Goal: Task Accomplishment & Management: Complete application form

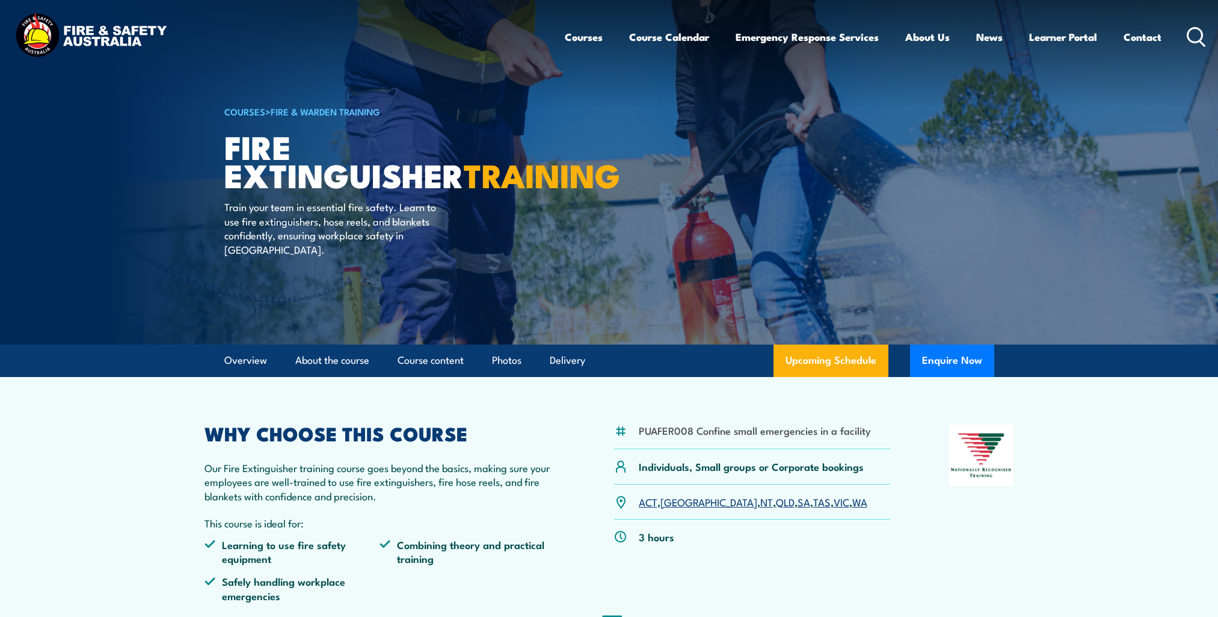
click at [1074, 95] on img at bounding box center [609, 172] width 1218 height 345
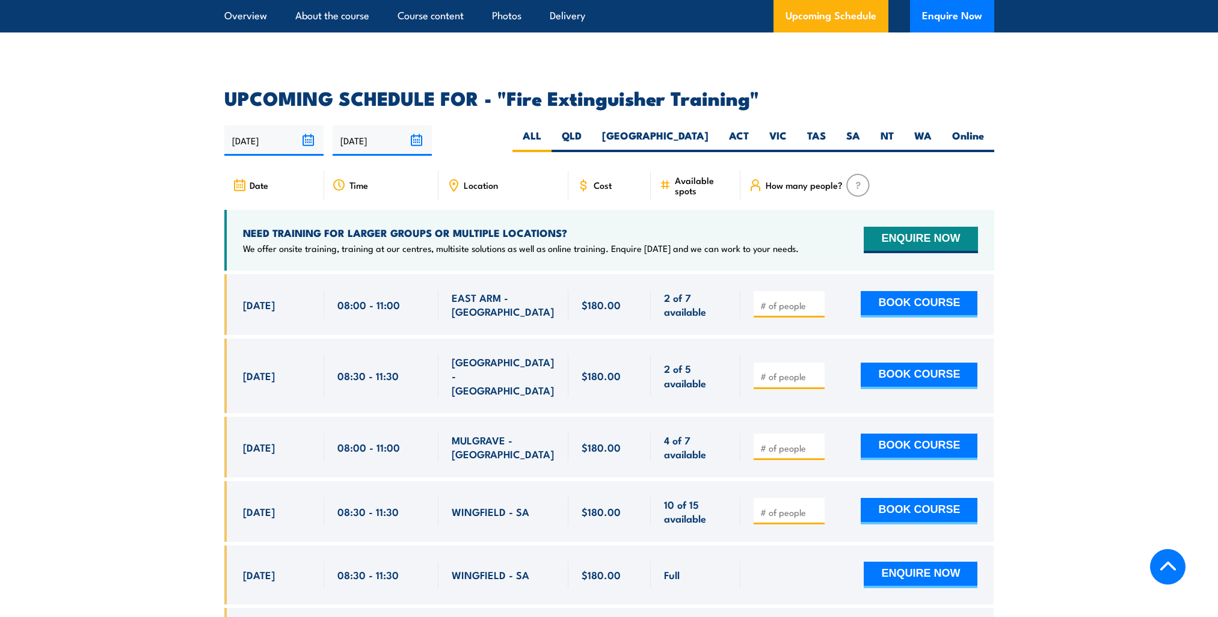
scroll to position [1925, 0]
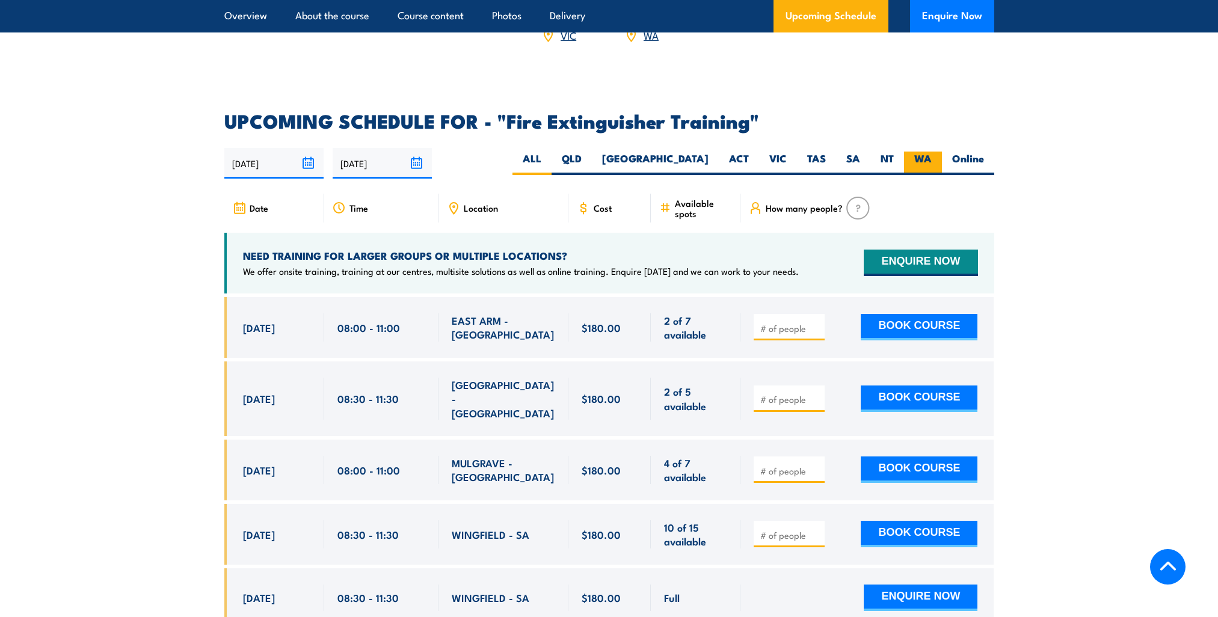
click at [927, 152] on label "WA" at bounding box center [923, 163] width 38 height 23
click at [932, 152] on input "WA" at bounding box center [936, 156] width 8 height 8
radio input "true"
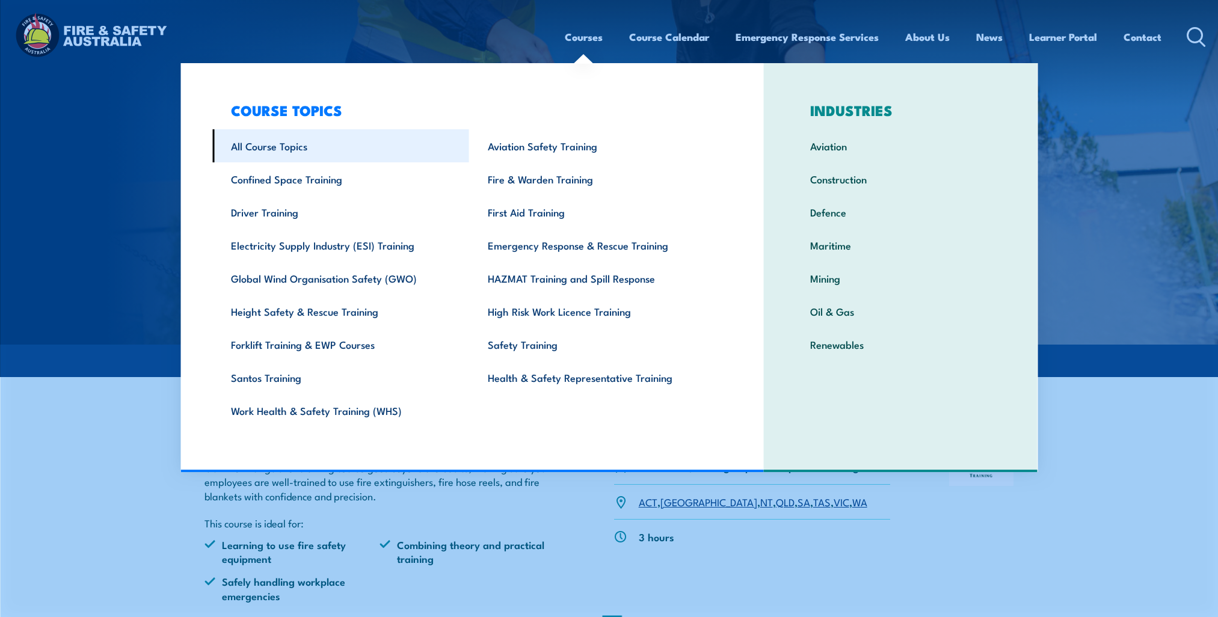
click at [298, 142] on link "All Course Topics" at bounding box center [340, 145] width 257 height 33
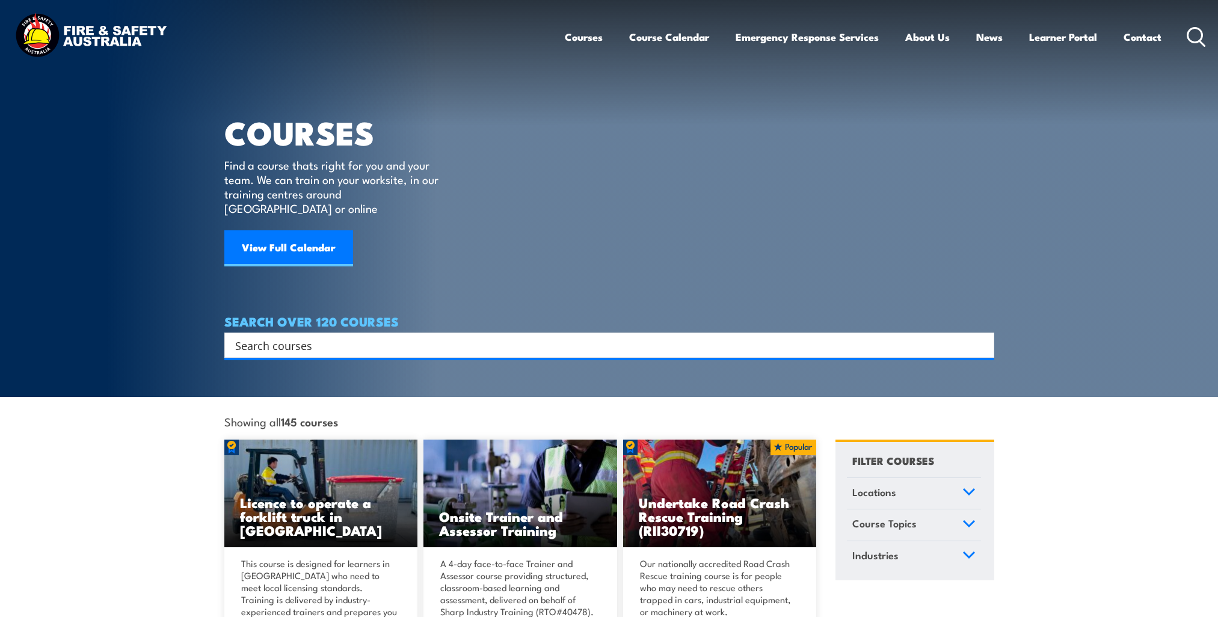
click at [606, 336] on input "Search input" at bounding box center [601, 345] width 733 height 18
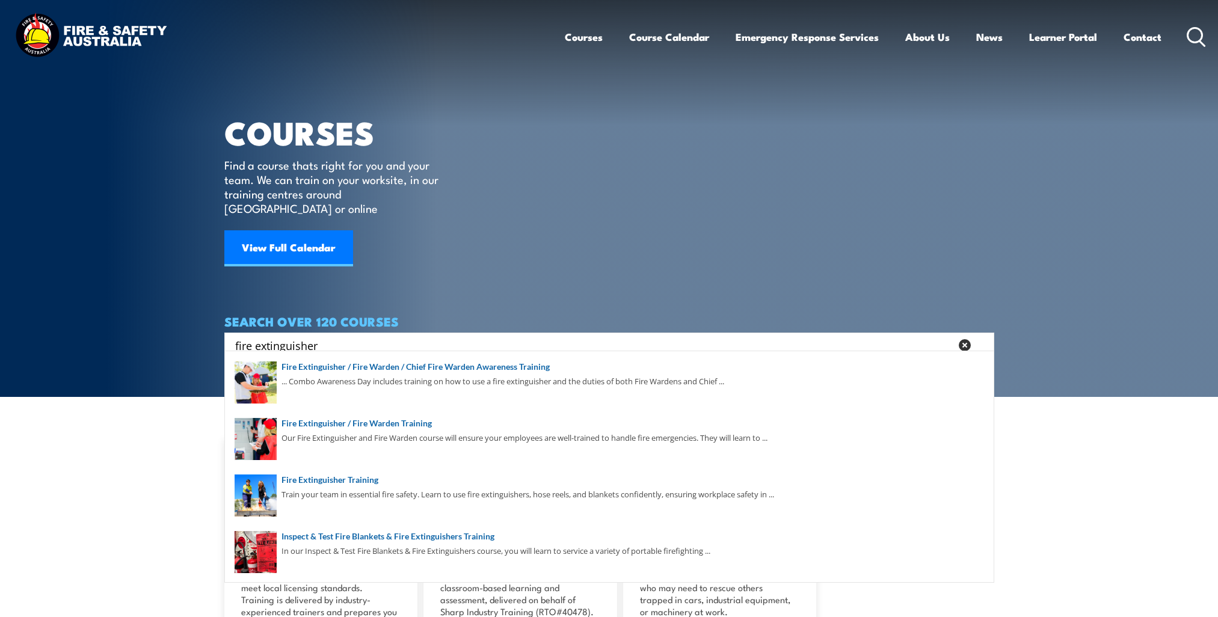
type input "fire extinguisher"
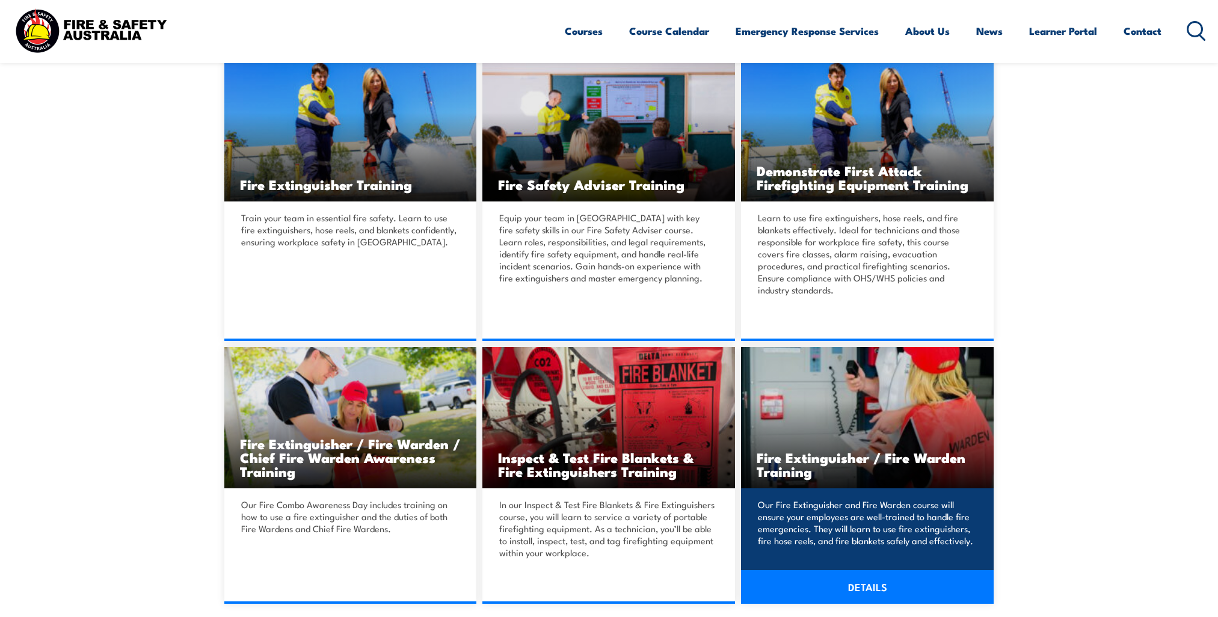
scroll to position [301, 0]
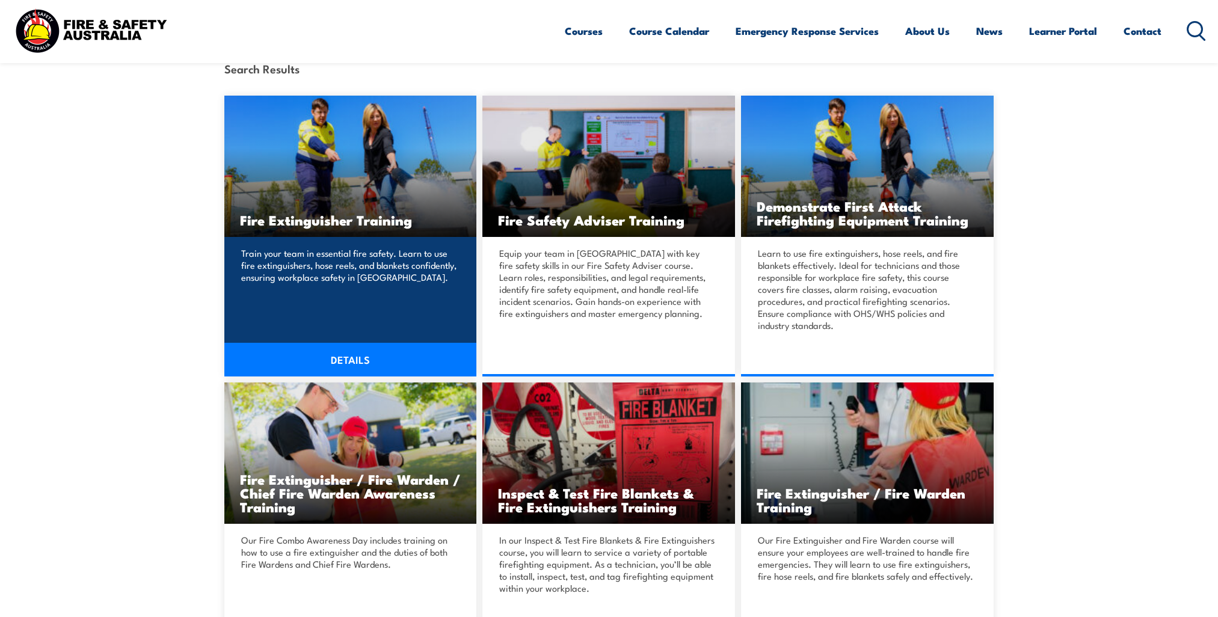
click at [375, 353] on link "DETAILS" at bounding box center [350, 360] width 253 height 34
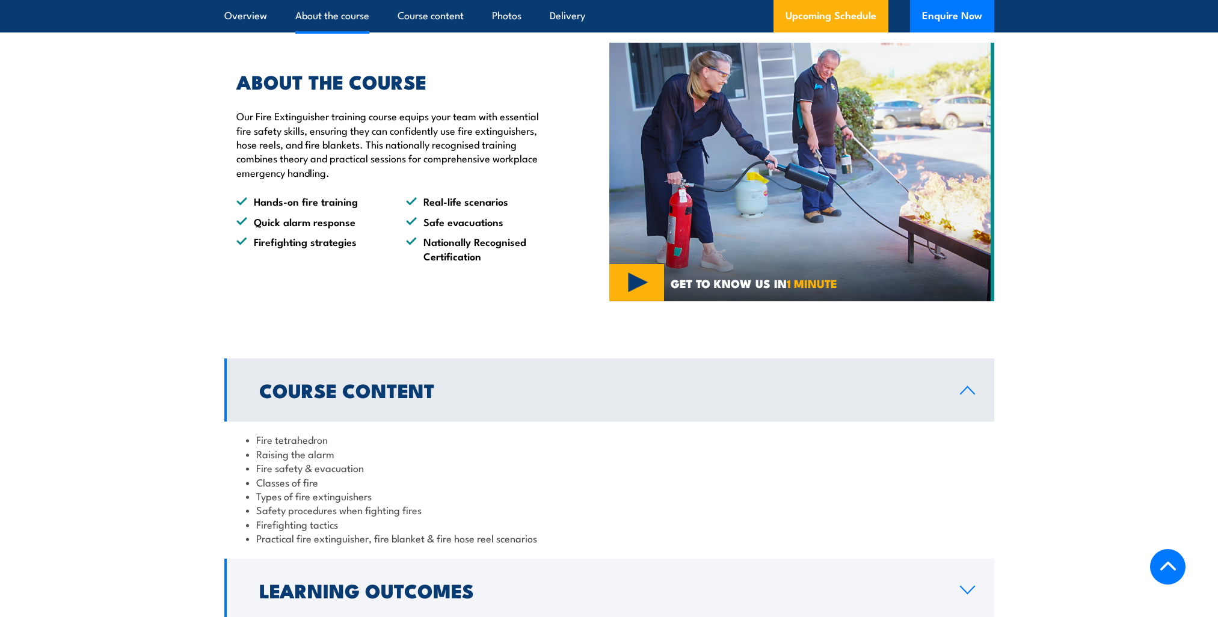
scroll to position [902, 0]
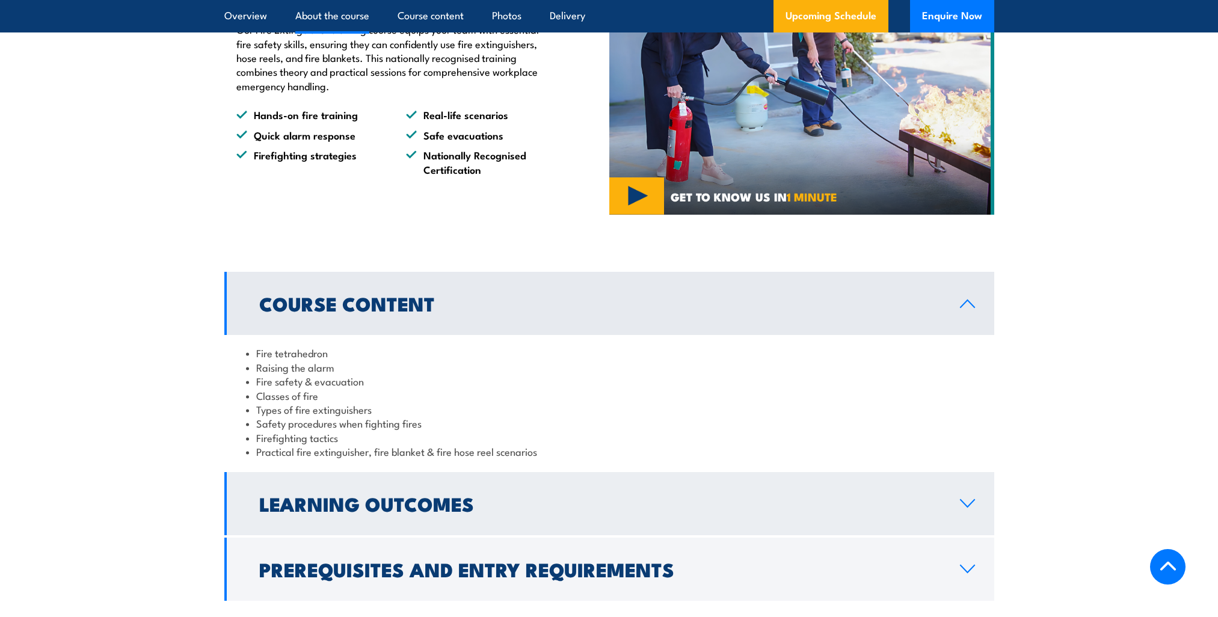
click at [534, 497] on h2 "Learning Outcomes" at bounding box center [599, 503] width 681 height 17
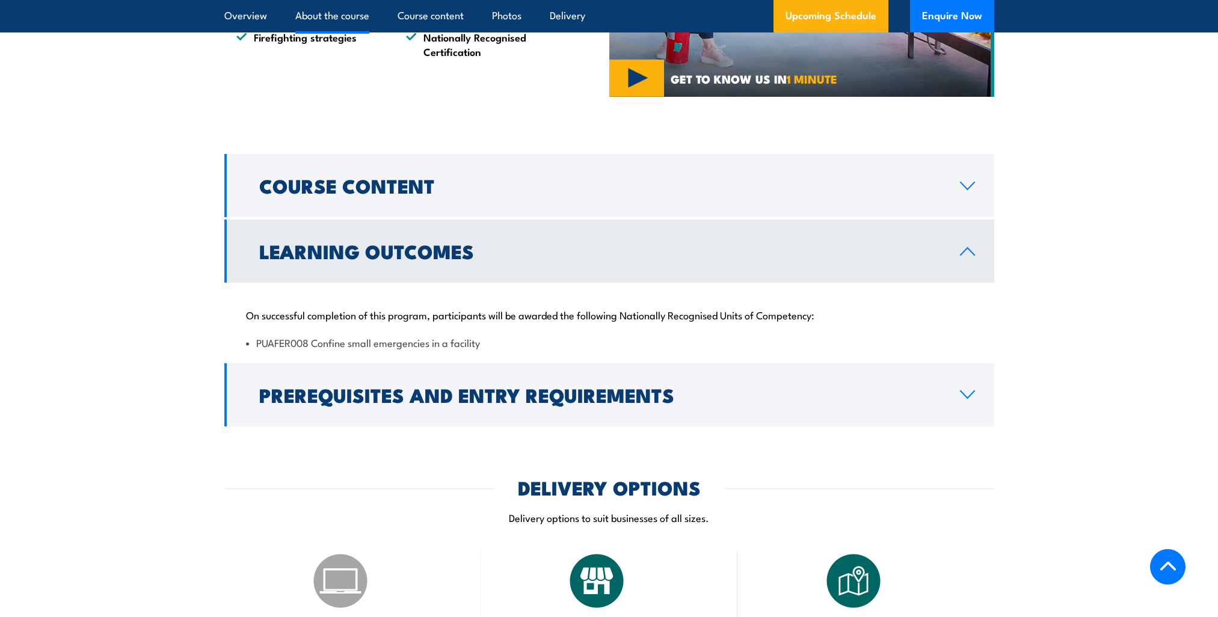
scroll to position [1022, 0]
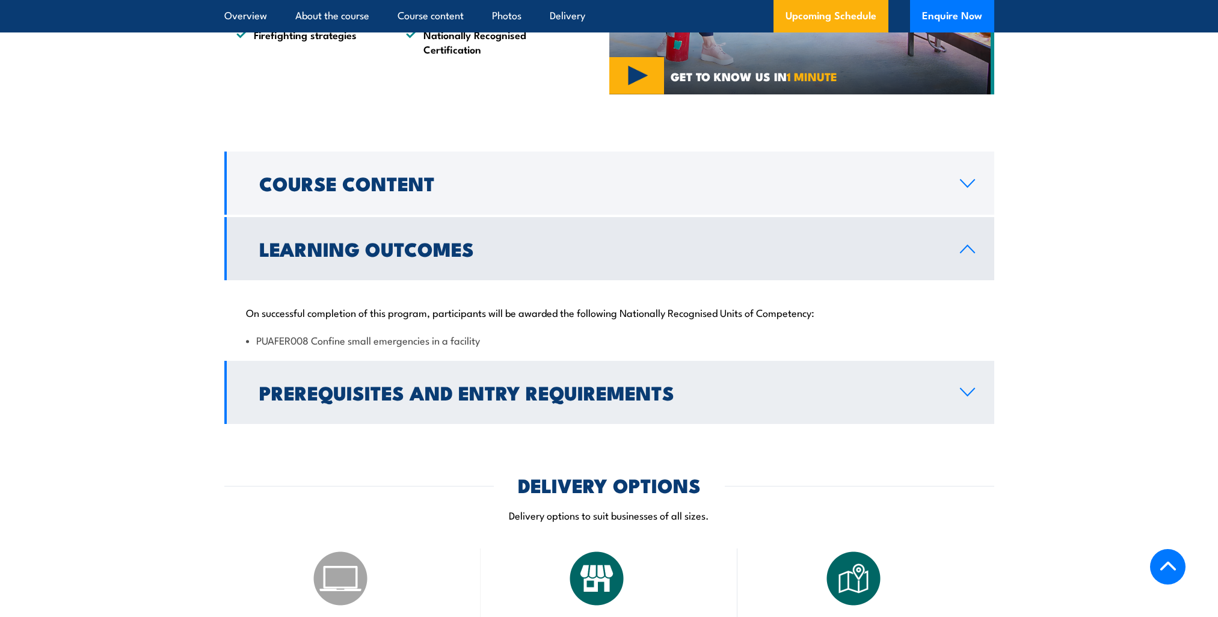
click at [514, 392] on h2 "Prerequisites and Entry Requirements" at bounding box center [599, 392] width 681 height 17
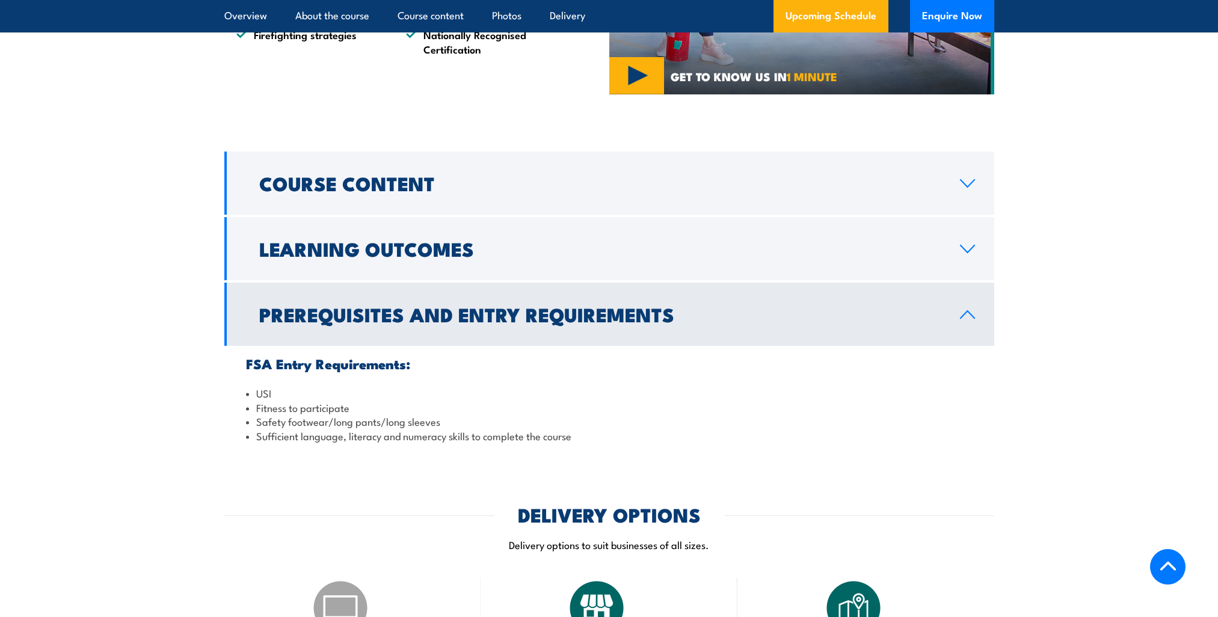
drag, startPoint x: 260, startPoint y: 398, endPoint x: 573, endPoint y: 435, distance: 315.5
click at [573, 435] on ul "USI Fitness to participate Safety footwear/long pants/long sleeves Sufficient l…" at bounding box center [609, 414] width 727 height 57
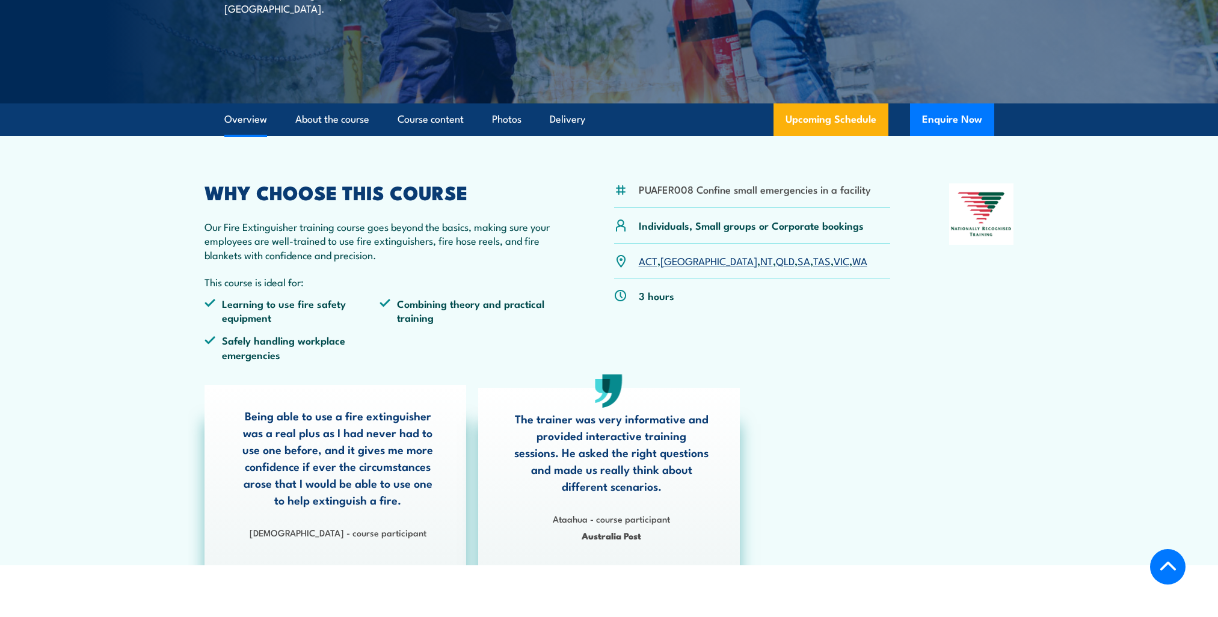
scroll to position [241, 0]
drag, startPoint x: 672, startPoint y: 301, endPoint x: 630, endPoint y: 300, distance: 42.1
click at [630, 300] on div "3 hours" at bounding box center [752, 296] width 277 height 34
click at [620, 319] on div "PUAFER008 Confine small emergencies in a facility Individuals, Small groups or …" at bounding box center [752, 277] width 277 height 187
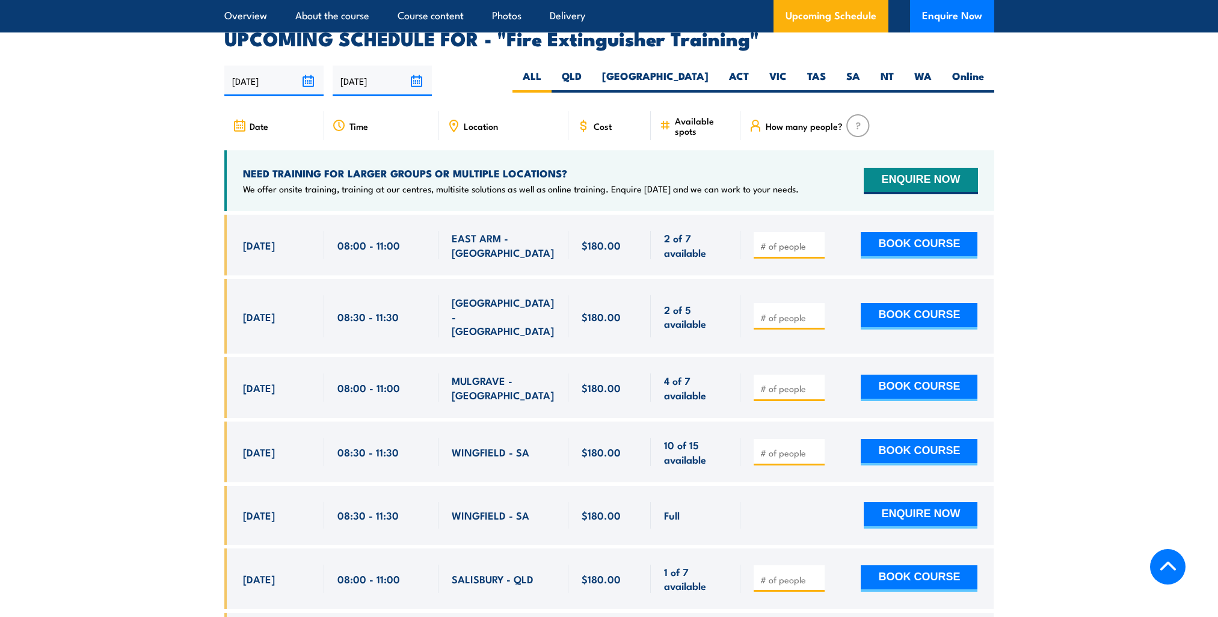
scroll to position [1985, 0]
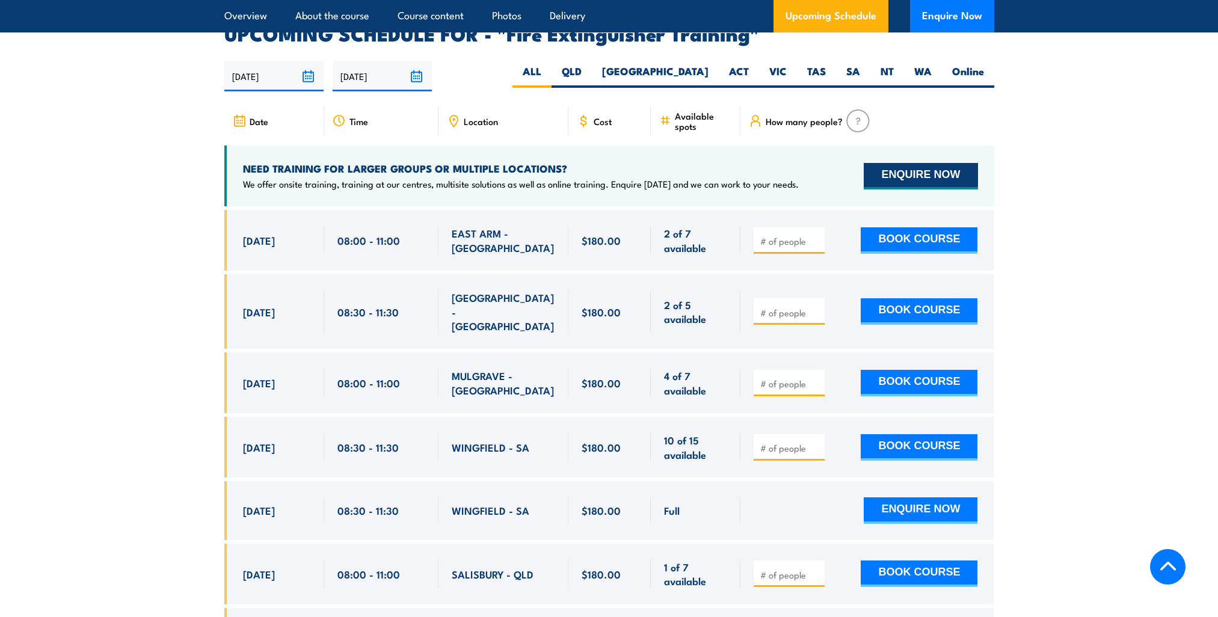
click at [933, 163] on button "ENQUIRE NOW" at bounding box center [921, 176] width 114 height 26
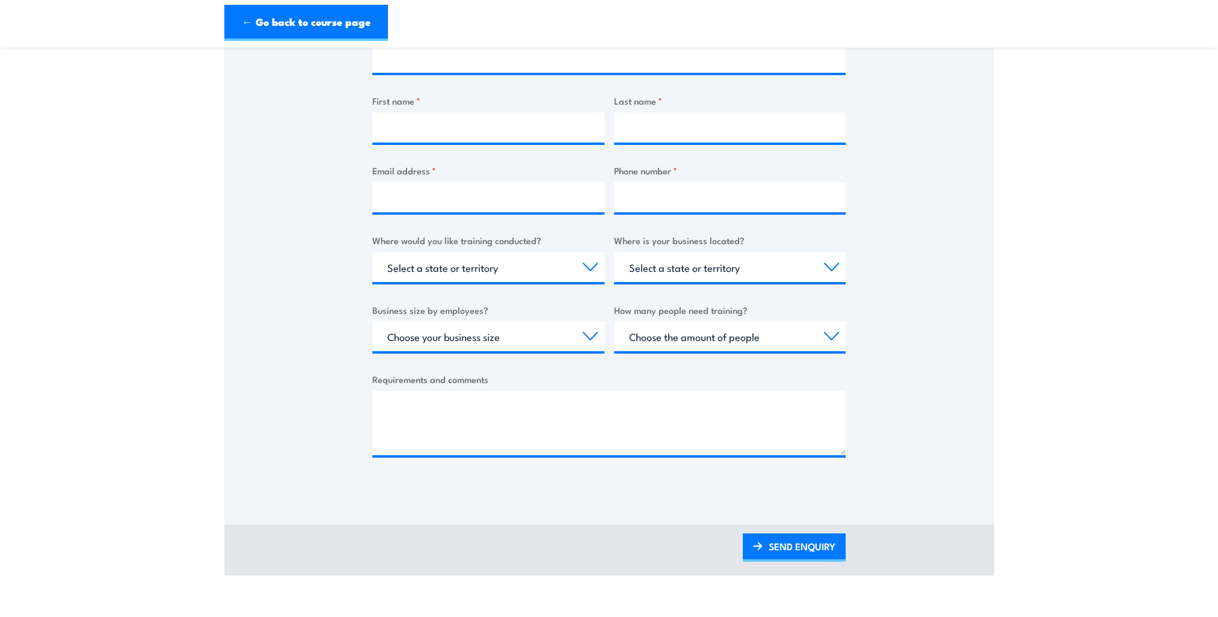
scroll to position [120, 0]
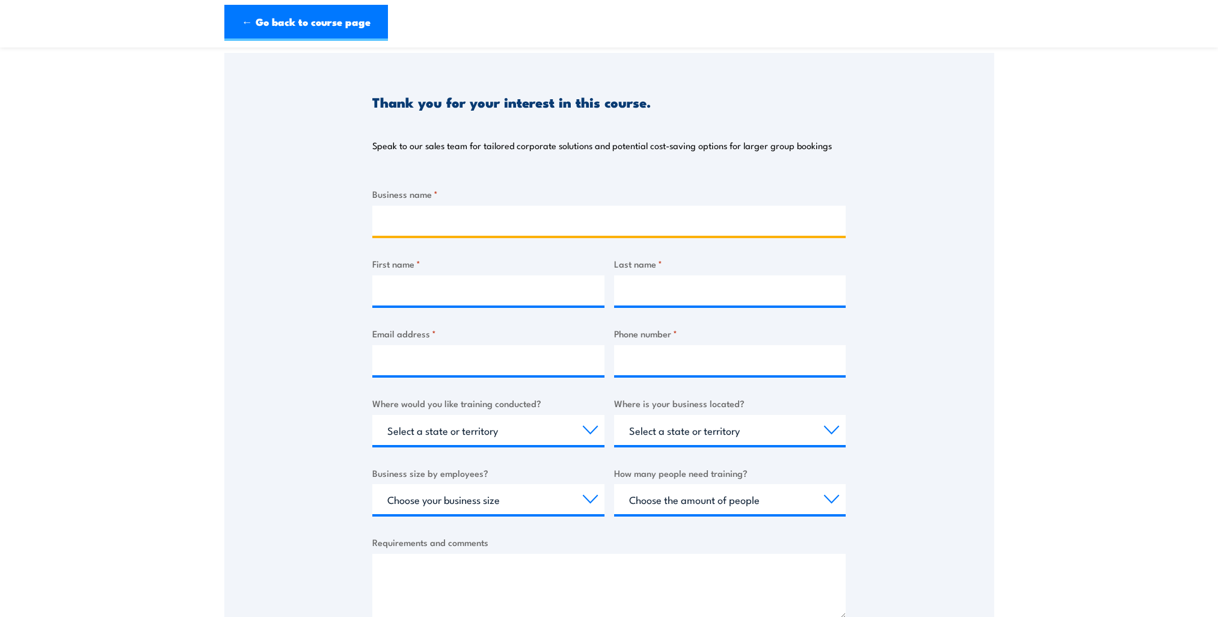
click at [600, 225] on input "Business name *" at bounding box center [608, 221] width 473 height 30
type input "ASC"
type input "Rhys"
type input "Pelliccione"
type input "rhys.pelliccione@asc.com.au"
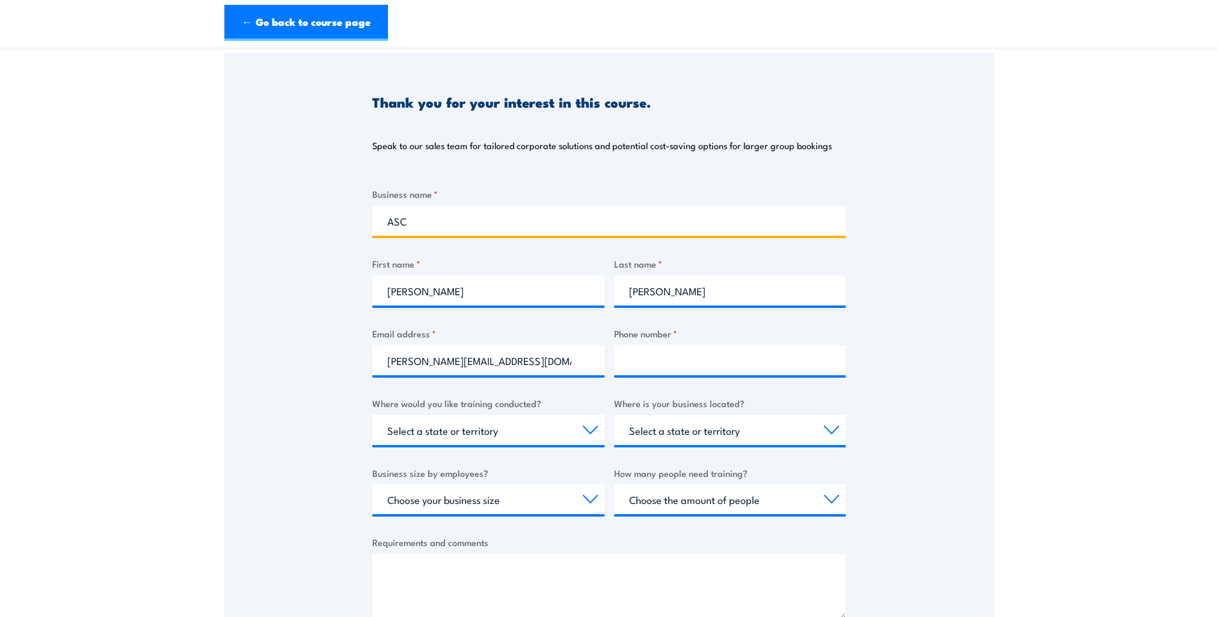
type input "0478136999"
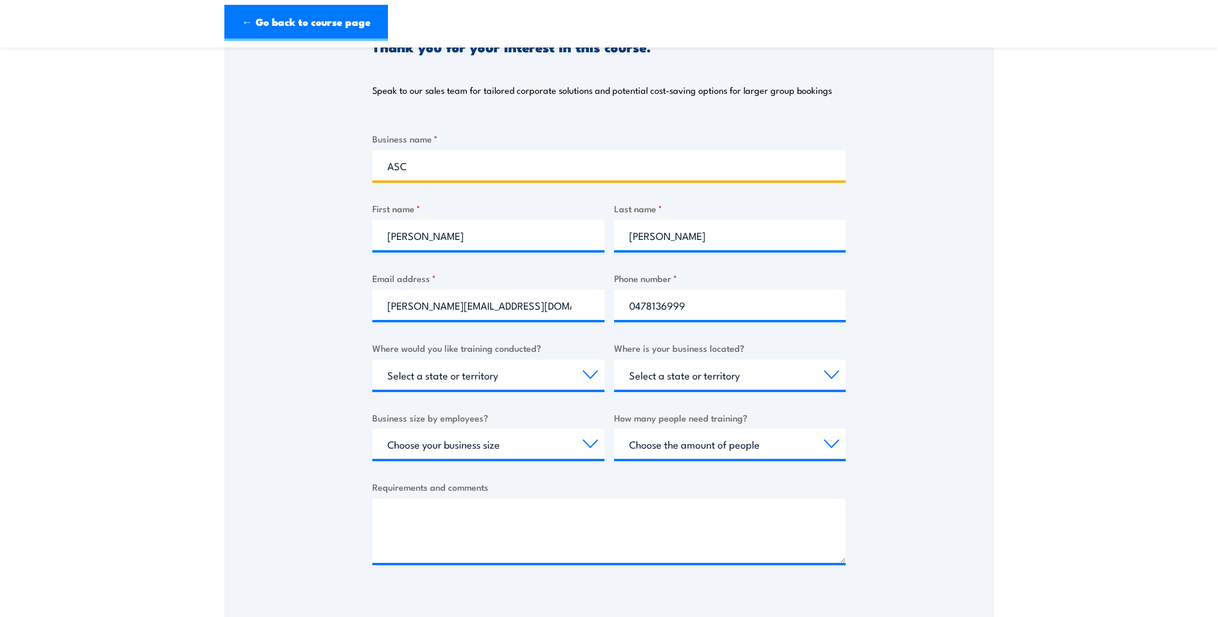
scroll to position [361, 0]
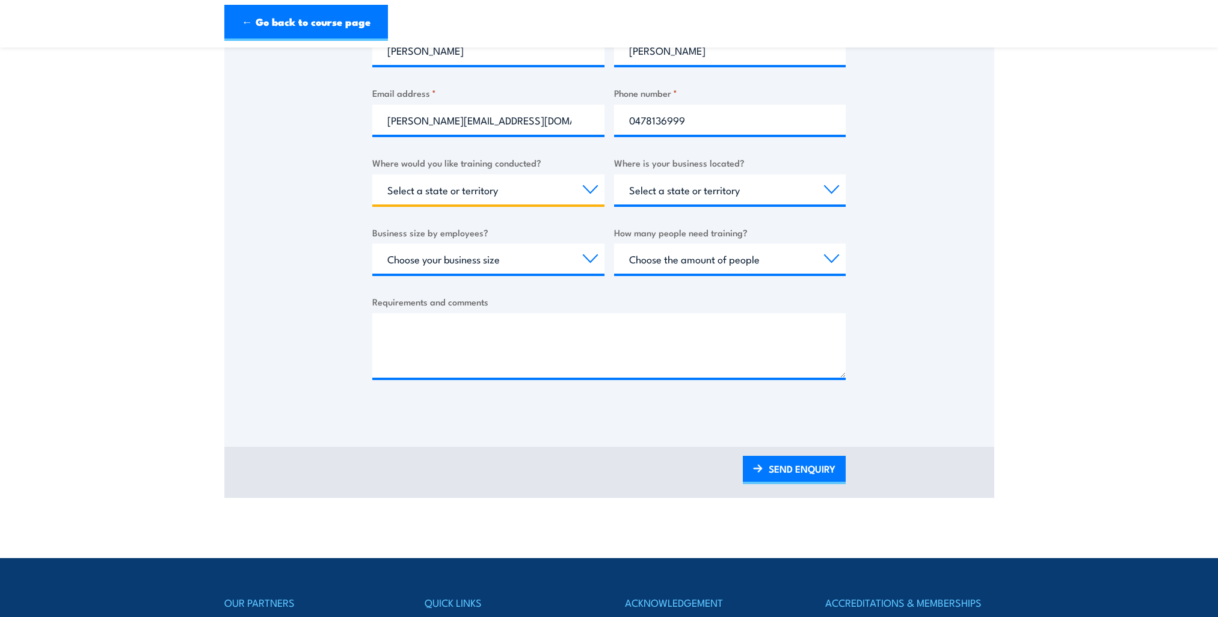
select select "WA"
click at [587, 274] on div "Choose your business size 1 to 19 20 to 199 200+" at bounding box center [488, 259] width 232 height 30
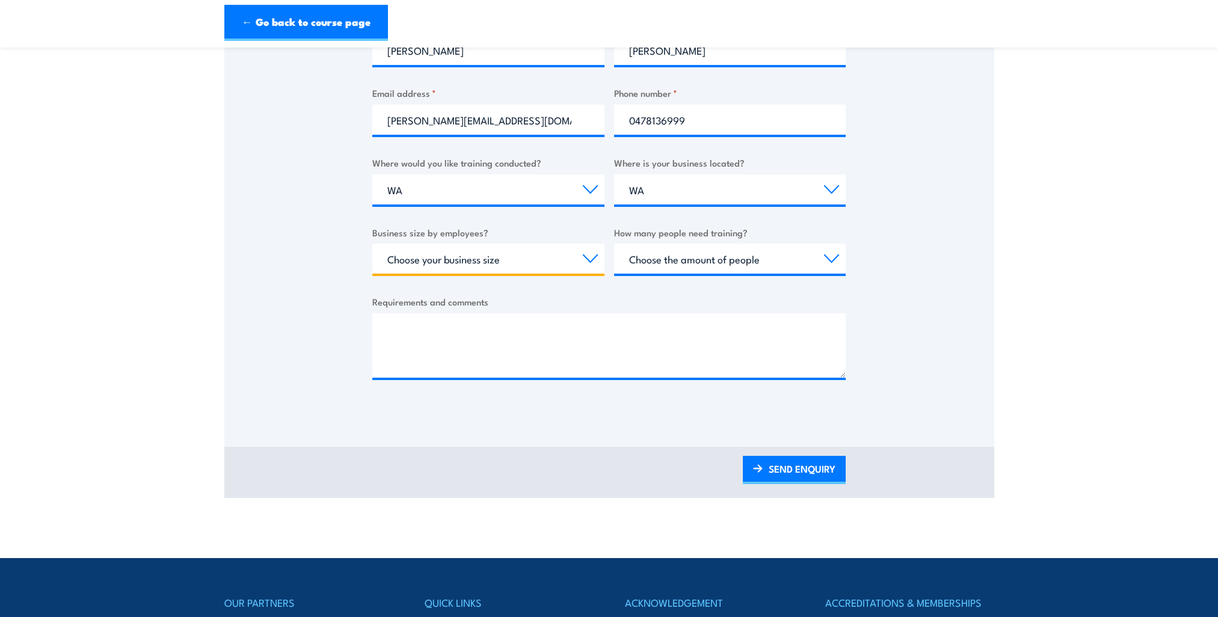
select select "20 to 199"
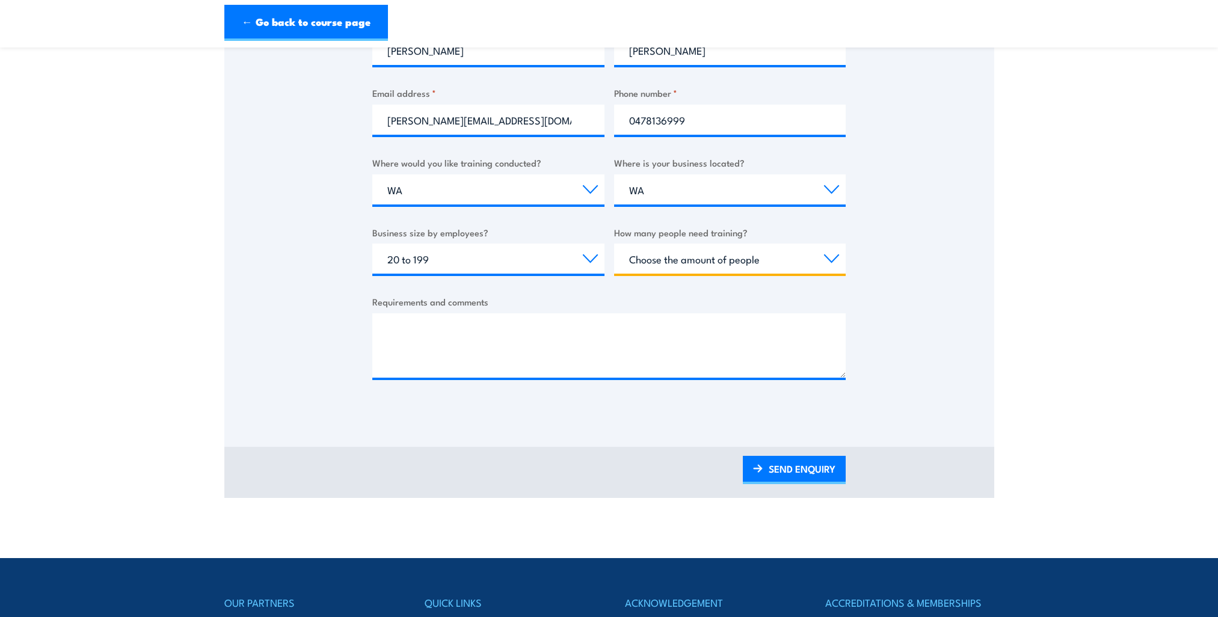
select select "20+"
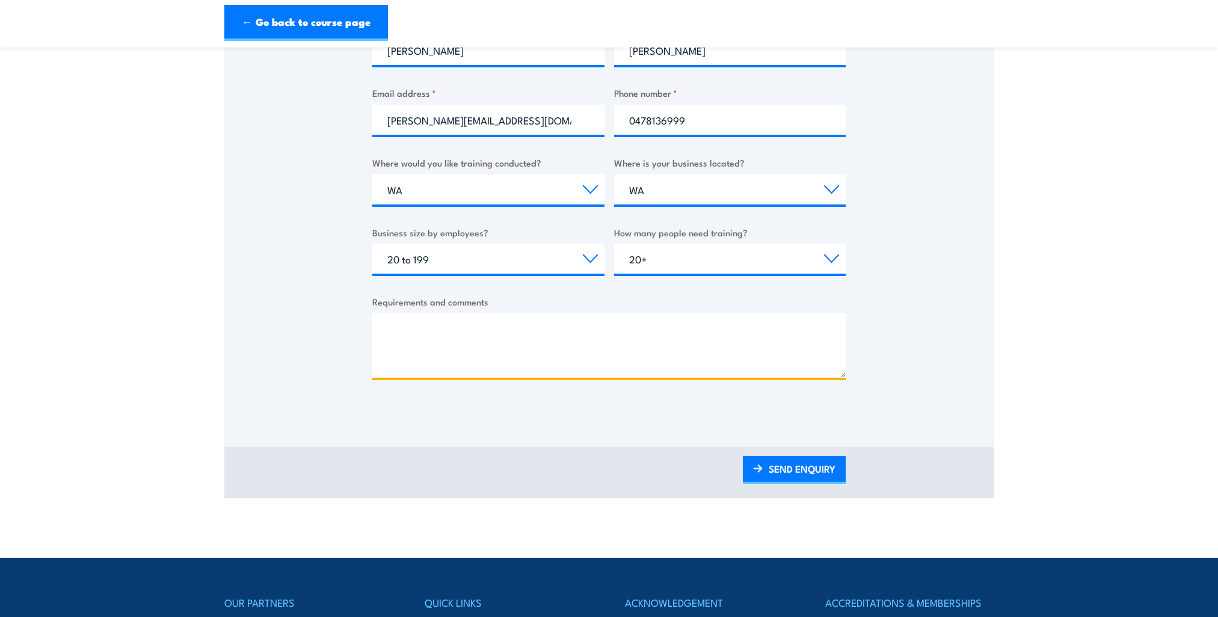
click at [456, 343] on textarea "Requirements and comments" at bounding box center [608, 345] width 473 height 64
click at [438, 336] on textarea "Requirements and comments" at bounding box center [608, 345] width 473 height 64
click at [668, 328] on textarea "Hi, we are wanting to get a quote for 25 ERG personnel at ASC to undertake Fire…" at bounding box center [608, 345] width 473 height 64
click at [551, 364] on textarea "Hi, we are wanting to get a quote for 25 ERG personnel at ASC Henderson WA to u…" at bounding box center [608, 345] width 473 height 64
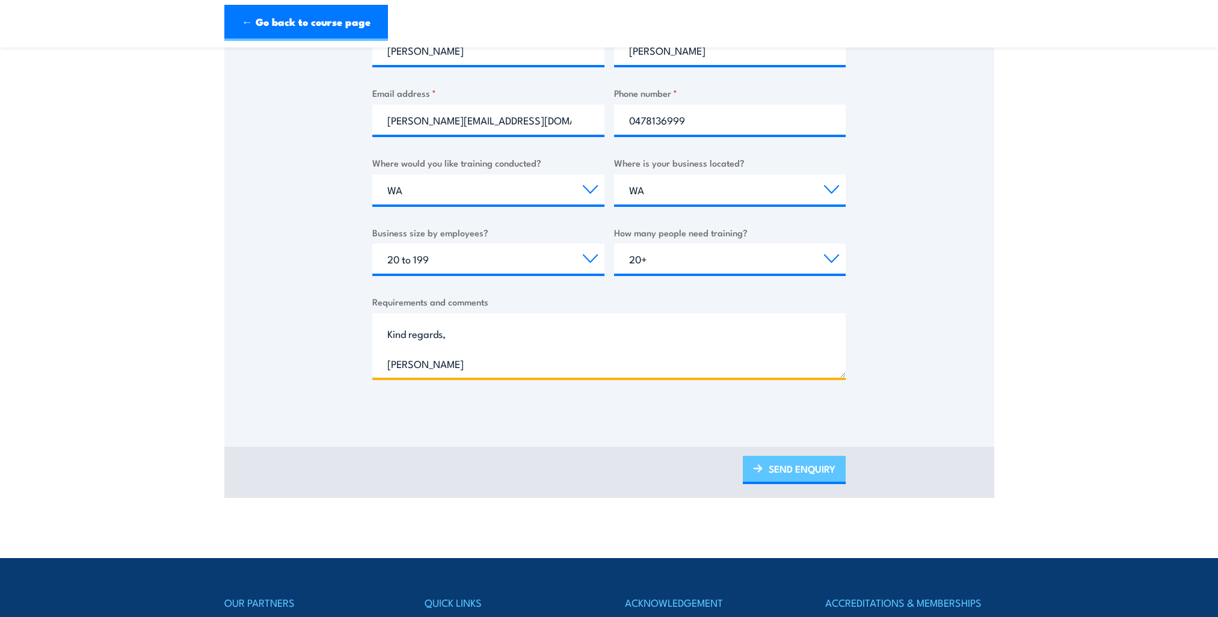
type textarea "Hi, we are wanting to get a quote for 25 ERG personnel at ASC Henderson WA to u…"
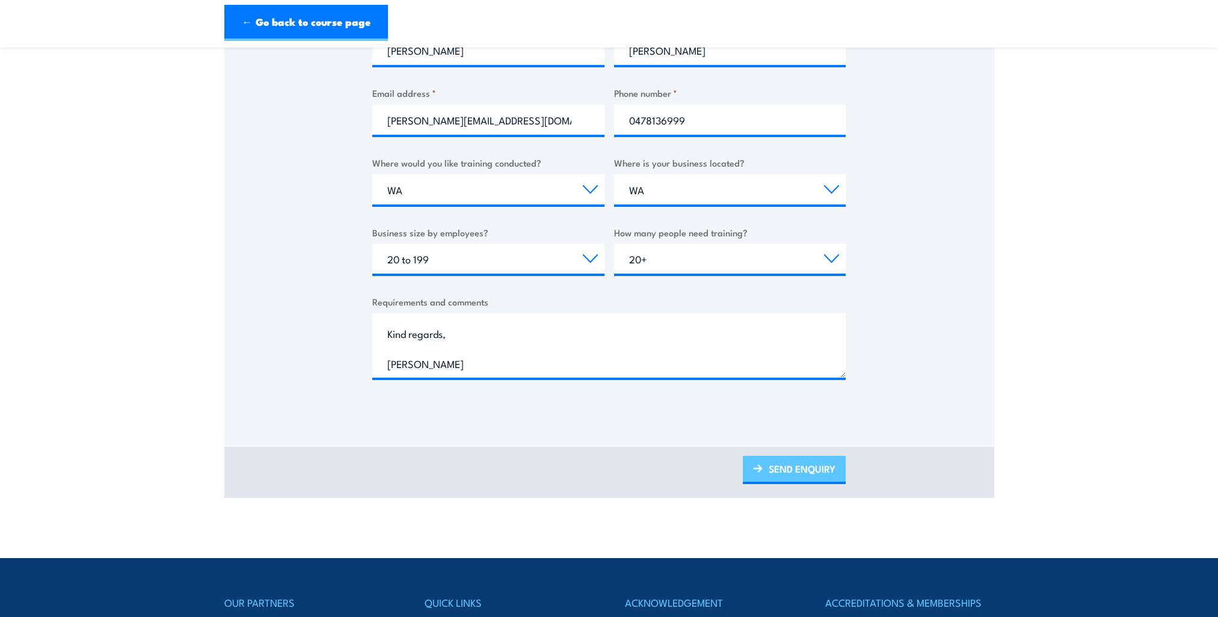
click at [811, 475] on link "SEND ENQUIRY" at bounding box center [794, 470] width 103 height 28
click at [785, 475] on link "SEND ENQUIRY" at bounding box center [794, 470] width 103 height 28
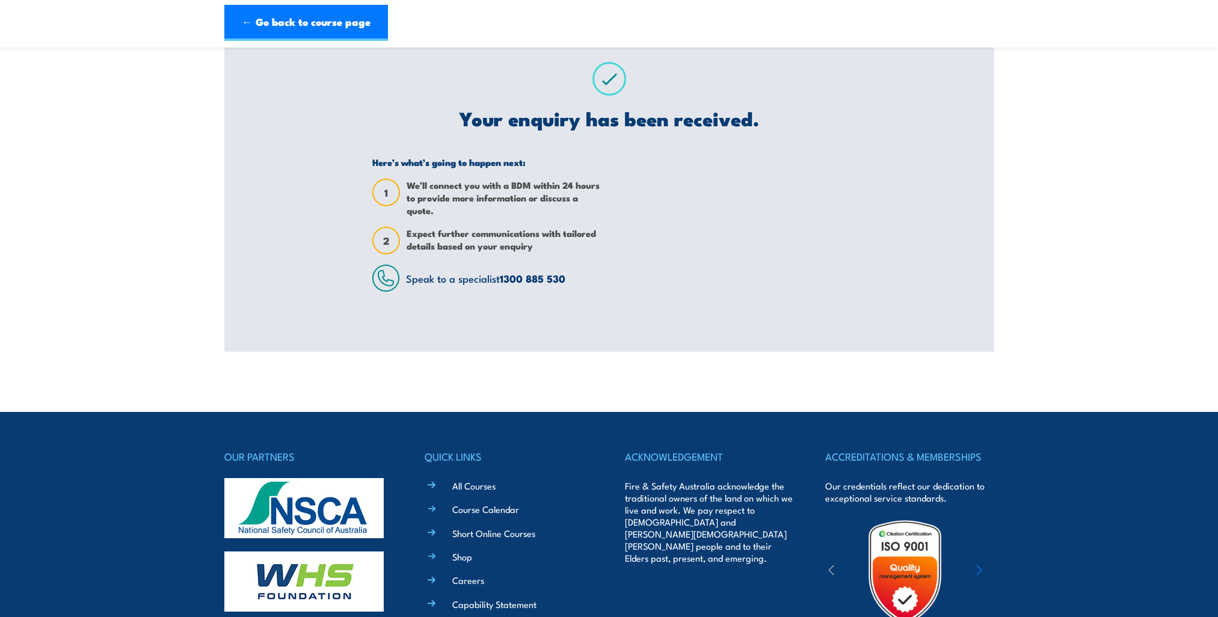
scroll to position [0, 0]
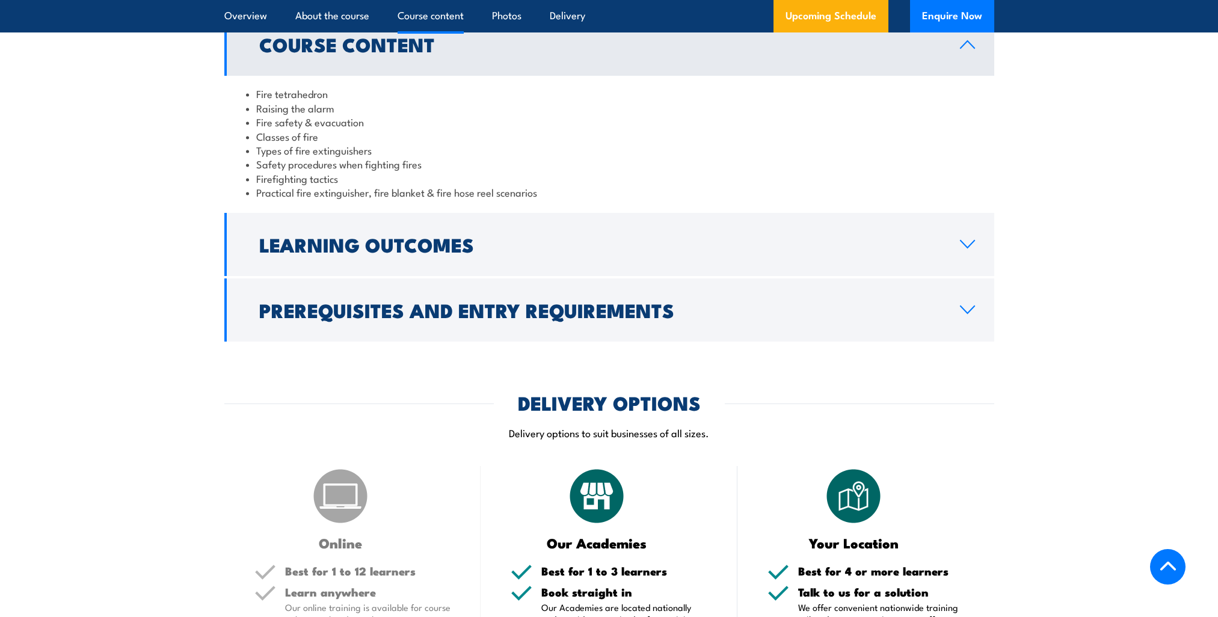
scroll to position [1203, 0]
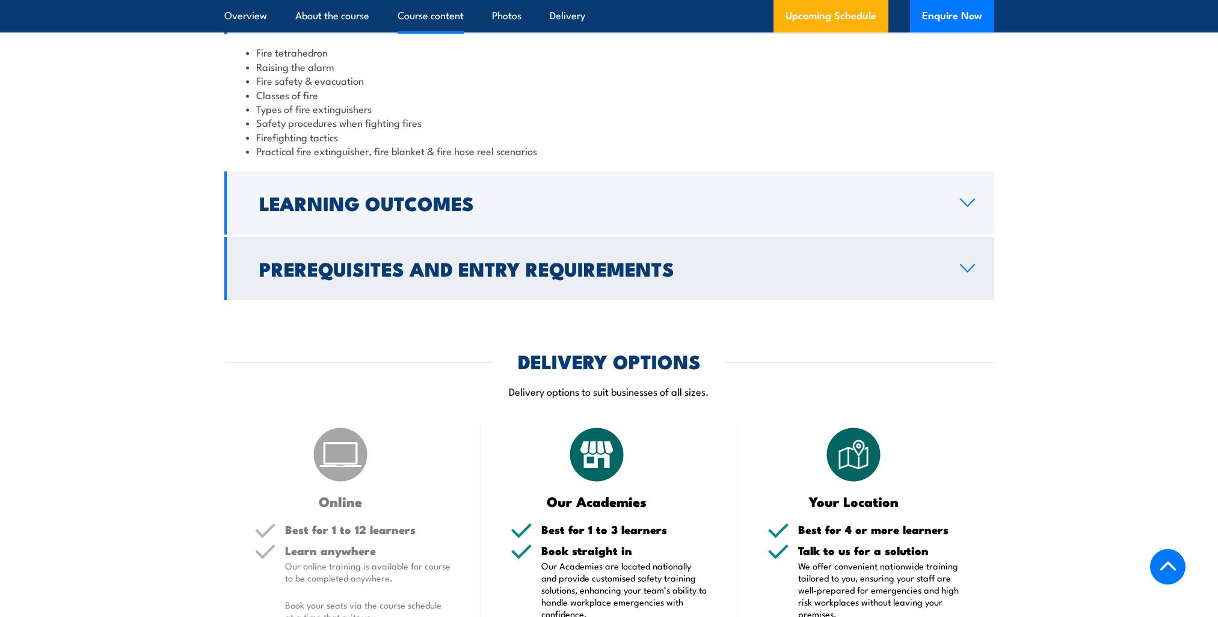
click at [969, 269] on icon at bounding box center [967, 268] width 14 height 7
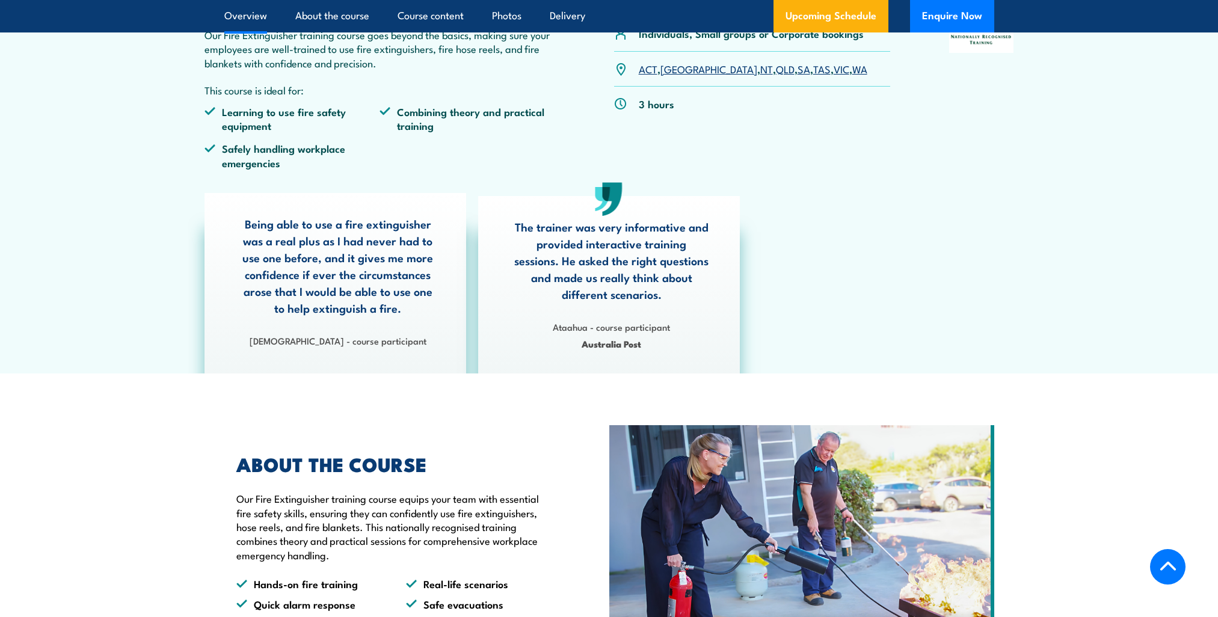
scroll to position [301, 0]
